Goal: Task Accomplishment & Management: Use online tool/utility

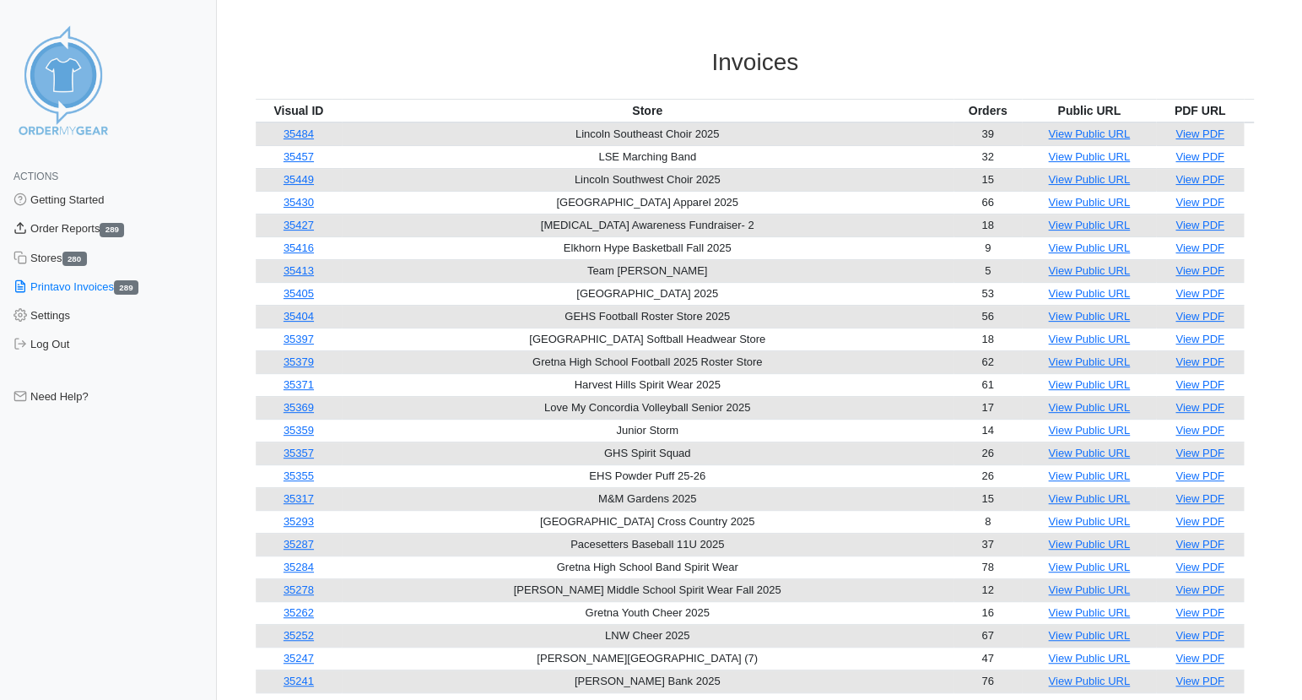
click at [73, 224] on link "Order Reports 289" at bounding box center [108, 228] width 217 height 29
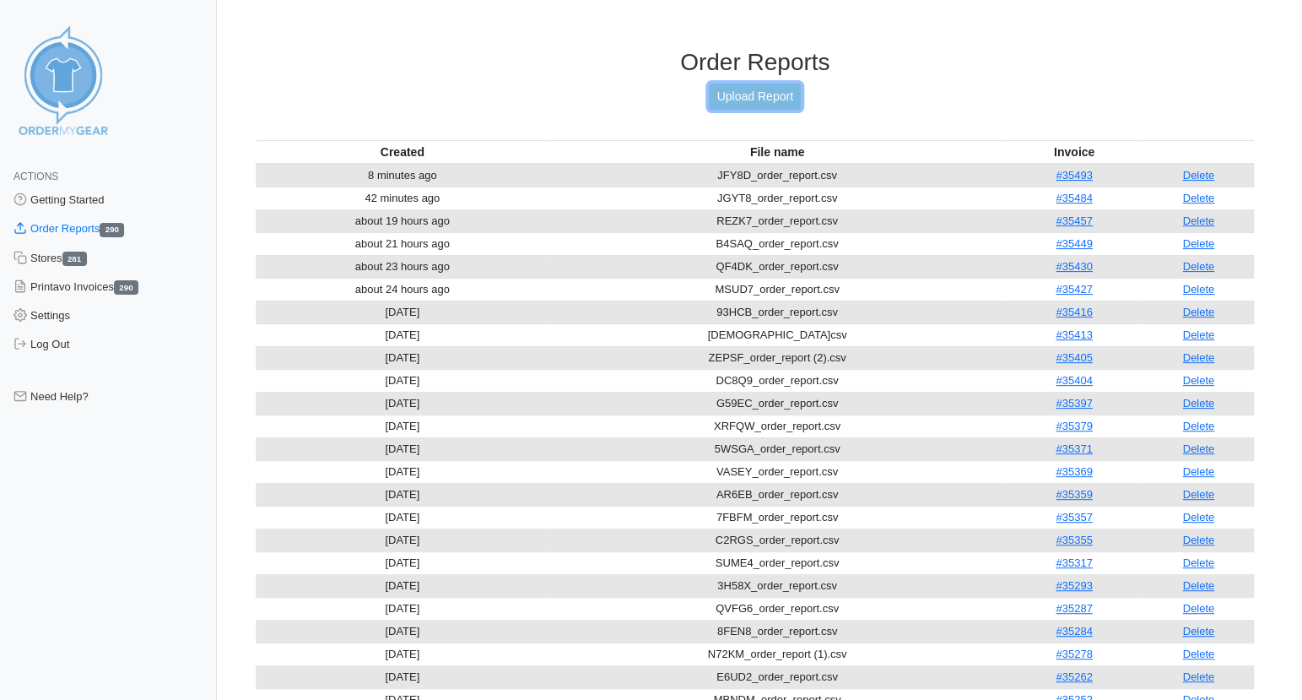
click at [776, 96] on link "Upload Report" at bounding box center [754, 97] width 91 height 26
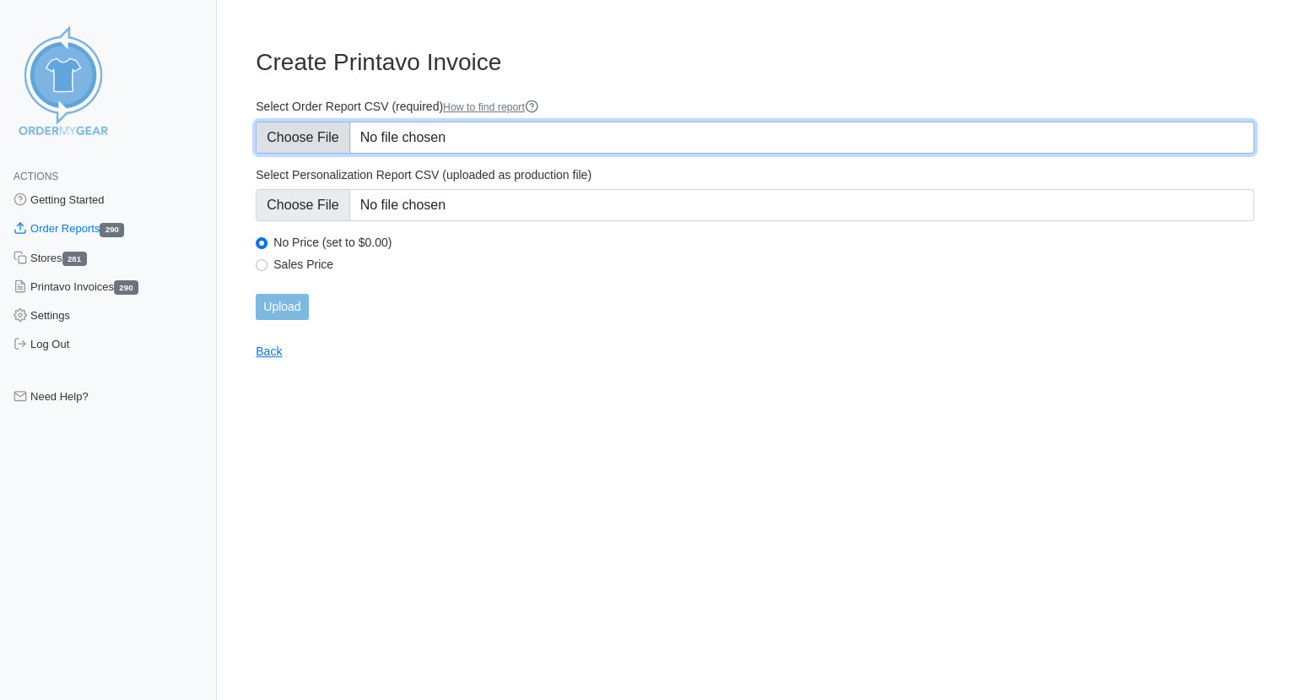
click at [283, 135] on input "Select Order Report CSV (required) How to find report" at bounding box center [755, 138] width 998 height 32
type input "C:\fakepath\QTJPW_order_report.csv"
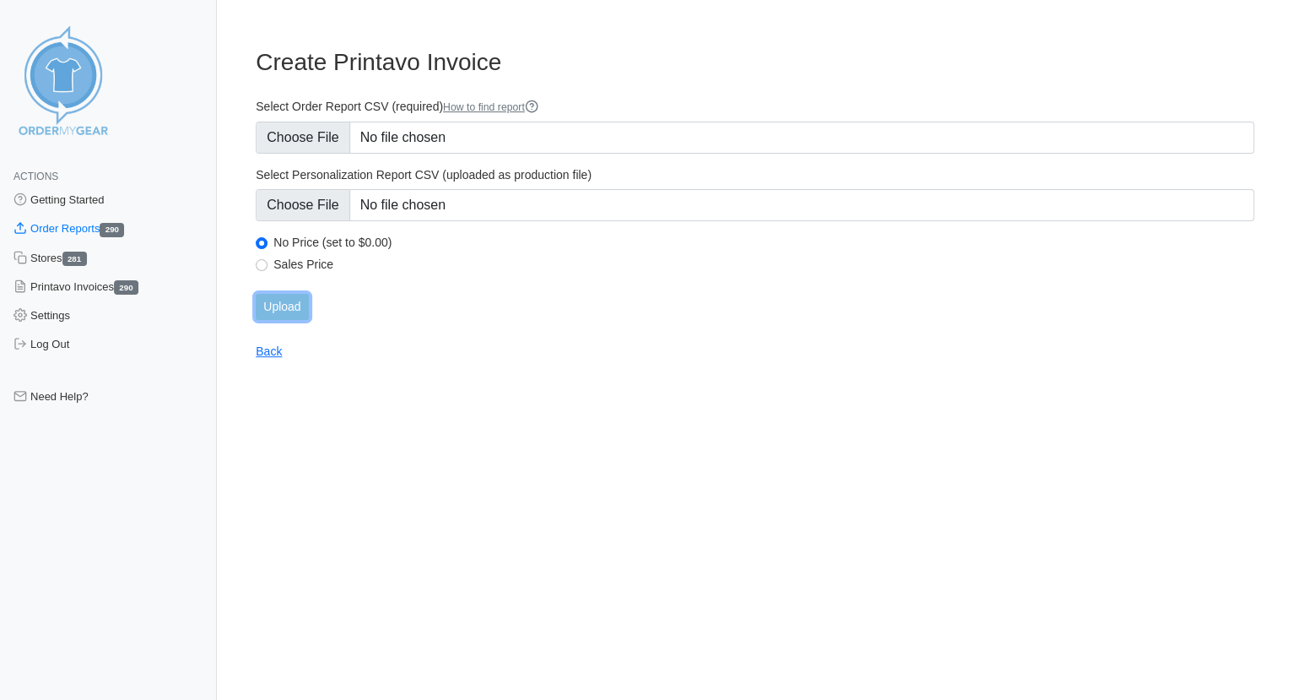
click at [296, 305] on input "Upload" at bounding box center [282, 307] width 52 height 26
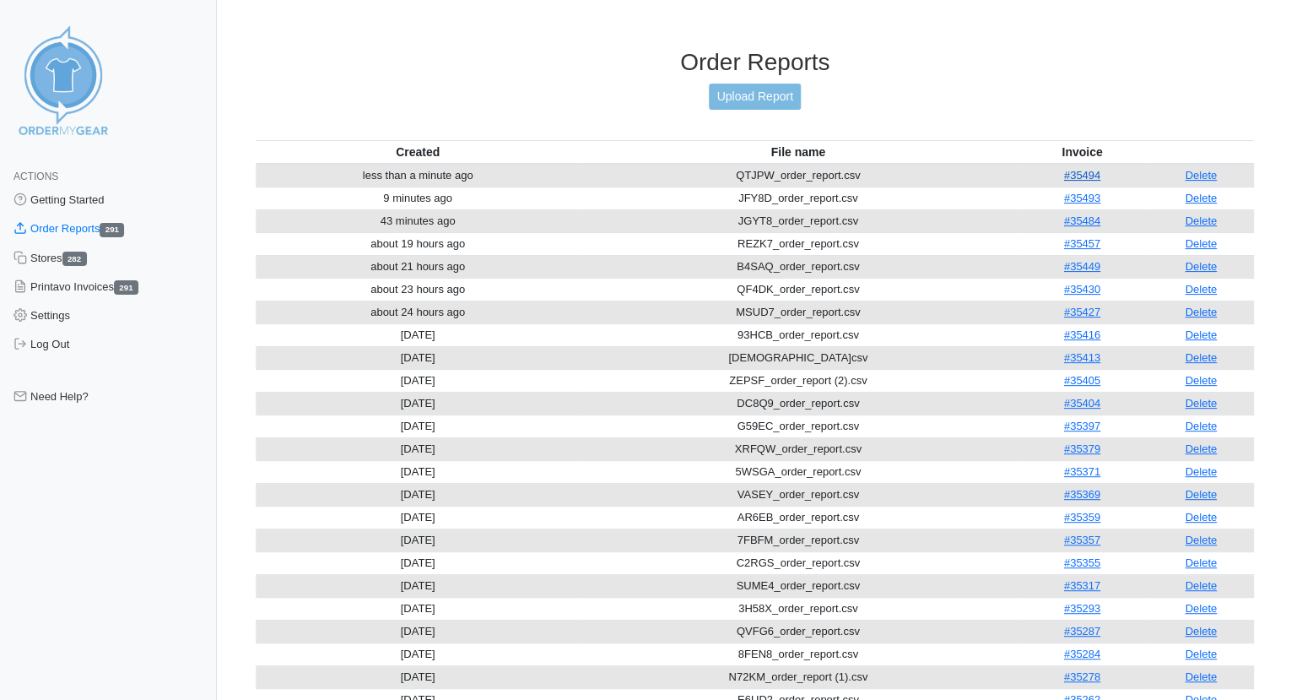
click at [1087, 169] on link "#35494" at bounding box center [1082, 175] width 36 height 13
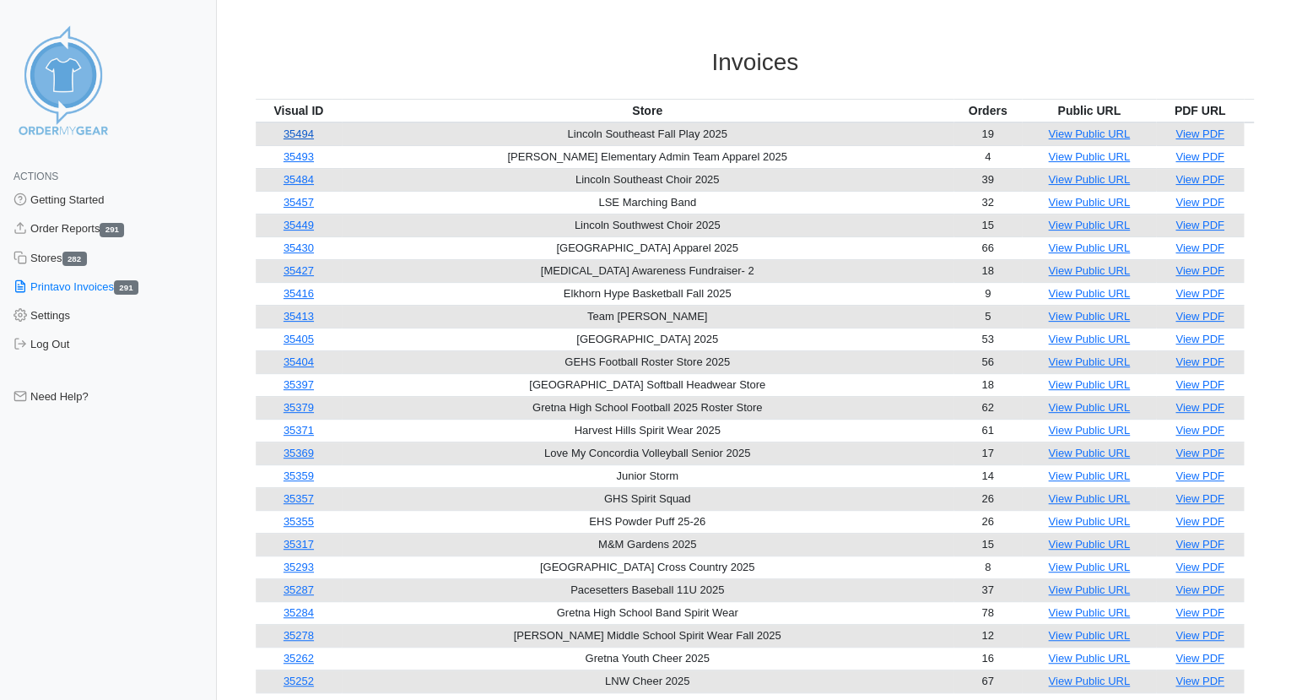
click at [305, 136] on link "35494" at bounding box center [299, 133] width 30 height 13
